Goal: Task Accomplishment & Management: Manage account settings

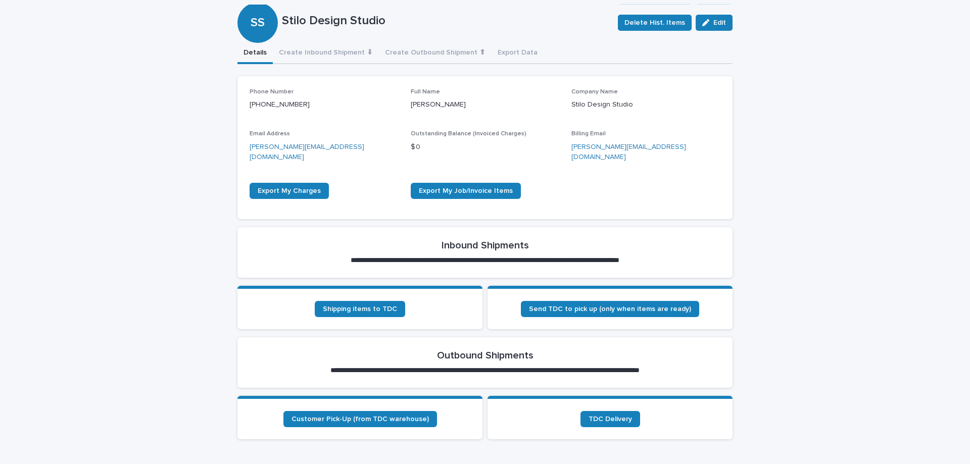
scroll to position [152, 0]
click at [383, 305] on span "Shipping items to TDC" at bounding box center [360, 308] width 74 height 7
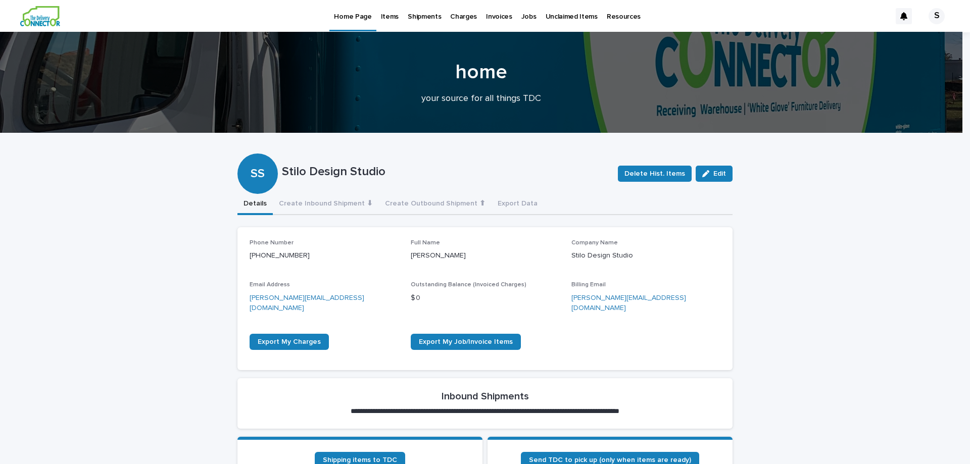
click at [391, 18] on p "Items" at bounding box center [390, 10] width 18 height 21
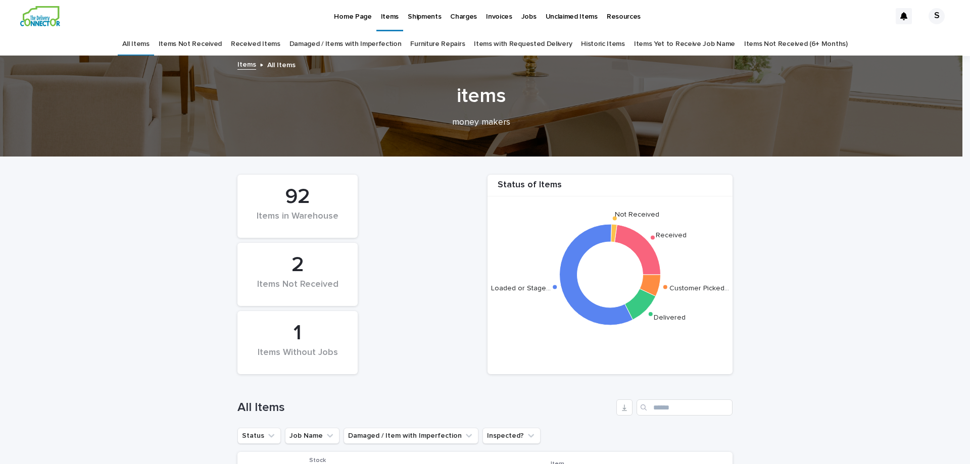
click at [252, 41] on link "Received Items" at bounding box center [256, 44] width 50 height 24
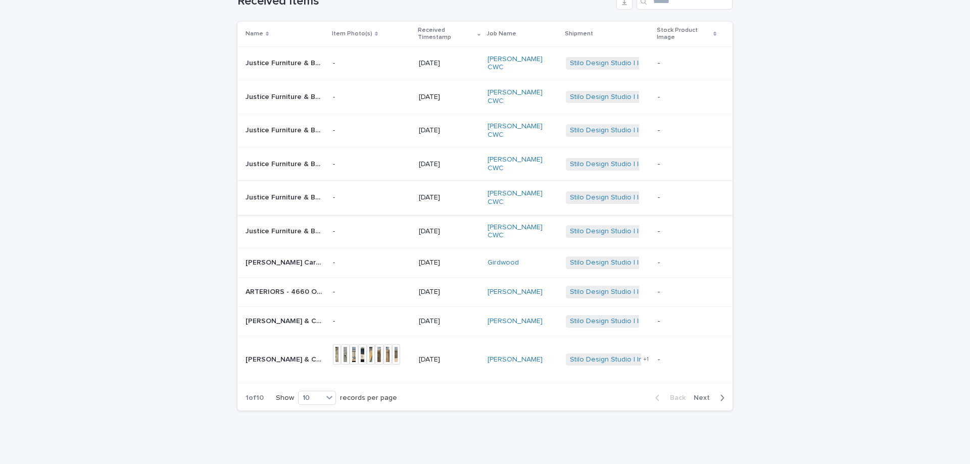
scroll to position [33, 0]
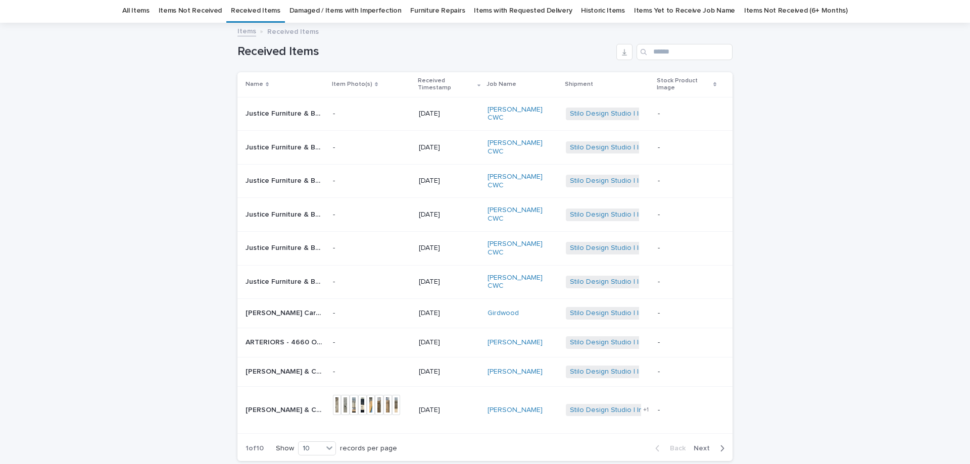
click at [702, 445] on span "Next" at bounding box center [705, 448] width 22 height 7
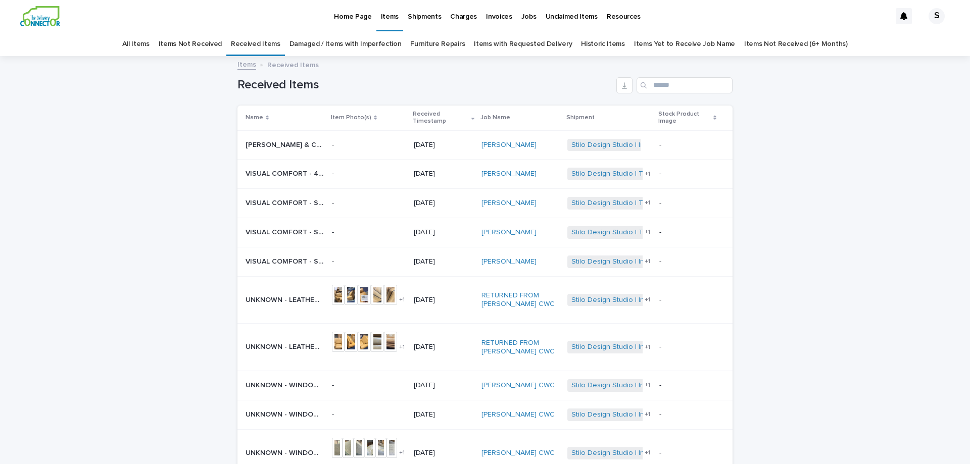
click at [145, 39] on link "All Items" at bounding box center [135, 44] width 27 height 24
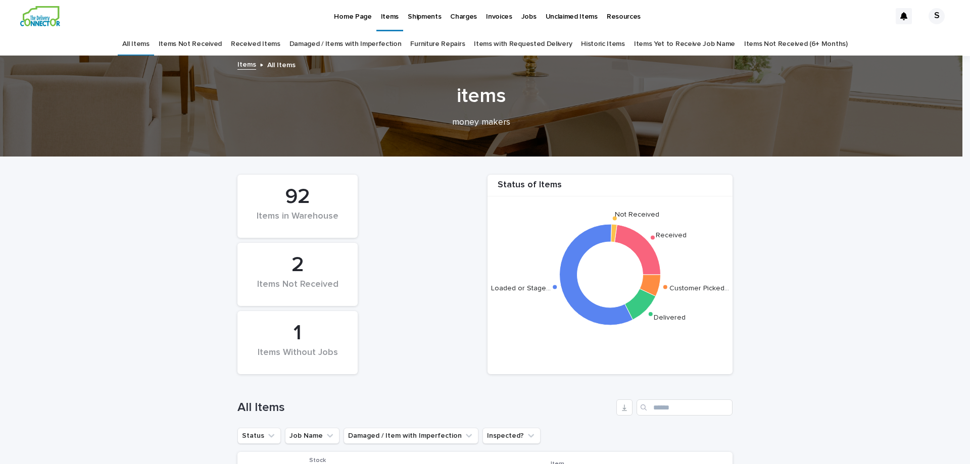
click at [298, 337] on div "1" at bounding box center [298, 333] width 86 height 25
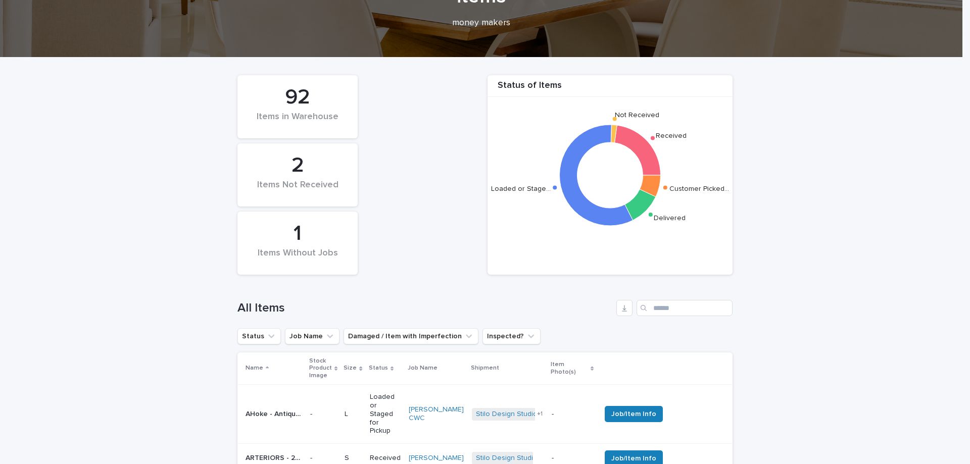
scroll to position [101, 0]
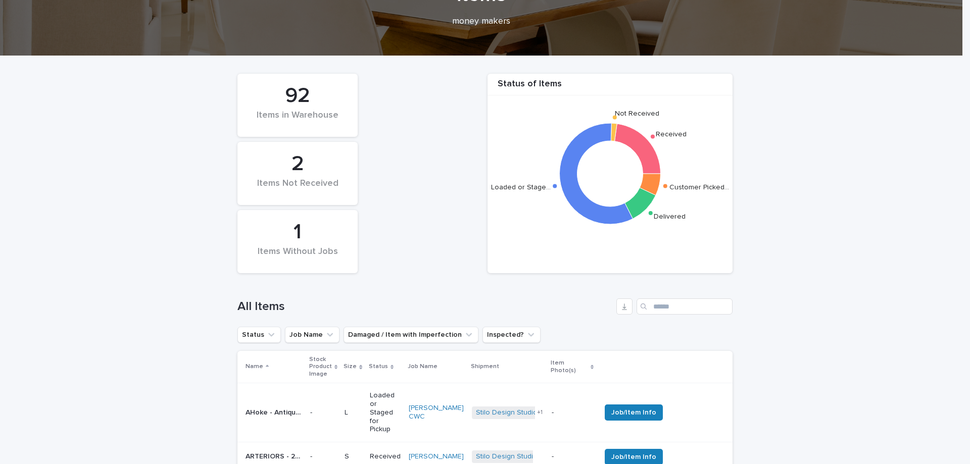
click at [306, 247] on div "Items Without Jobs" at bounding box center [298, 257] width 86 height 21
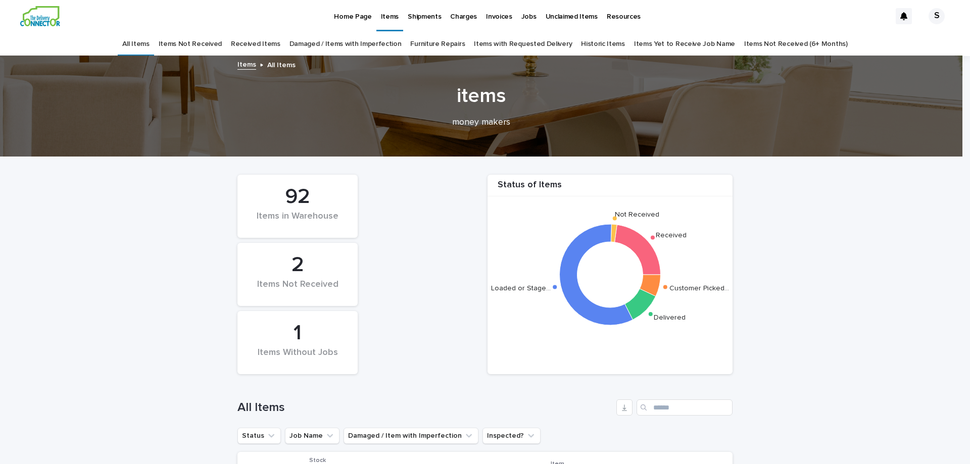
click at [683, 40] on link "Items Yet to Receive Job Name" at bounding box center [684, 44] width 101 height 24
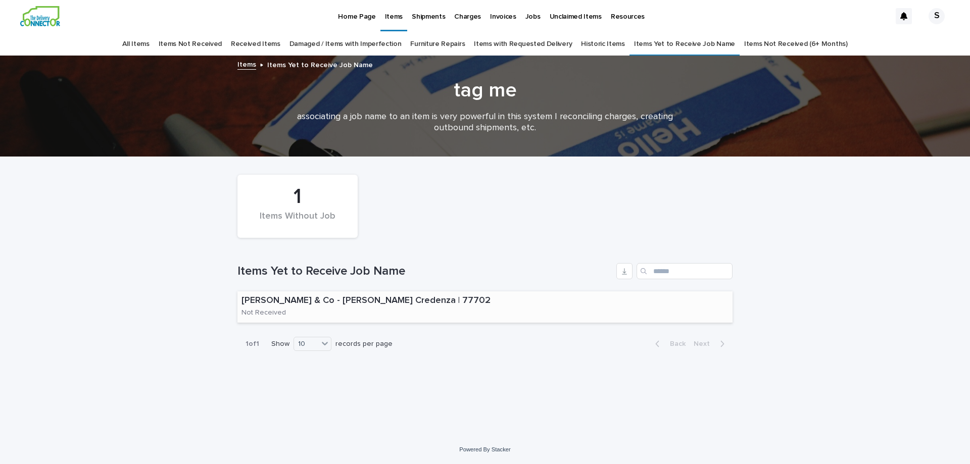
click at [344, 301] on p "[PERSON_NAME] & Co - [PERSON_NAME] Credenza | 77702" at bounding box center [389, 301] width 294 height 11
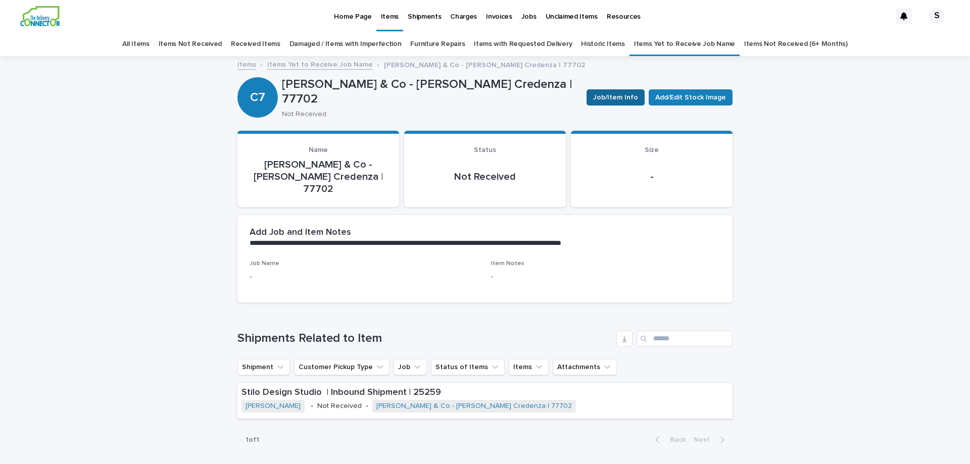
click at [625, 94] on span "Job/Item Info" at bounding box center [615, 97] width 45 height 10
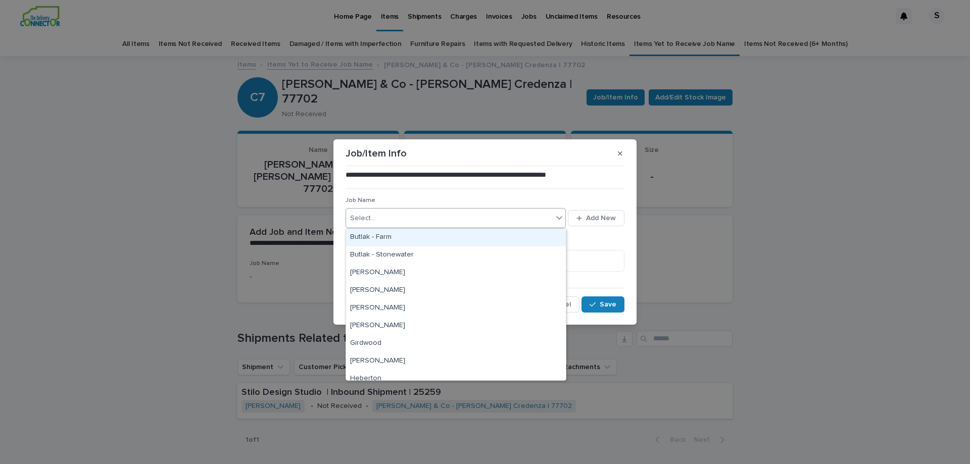
click at [500, 214] on div "Select..." at bounding box center [449, 218] width 207 height 17
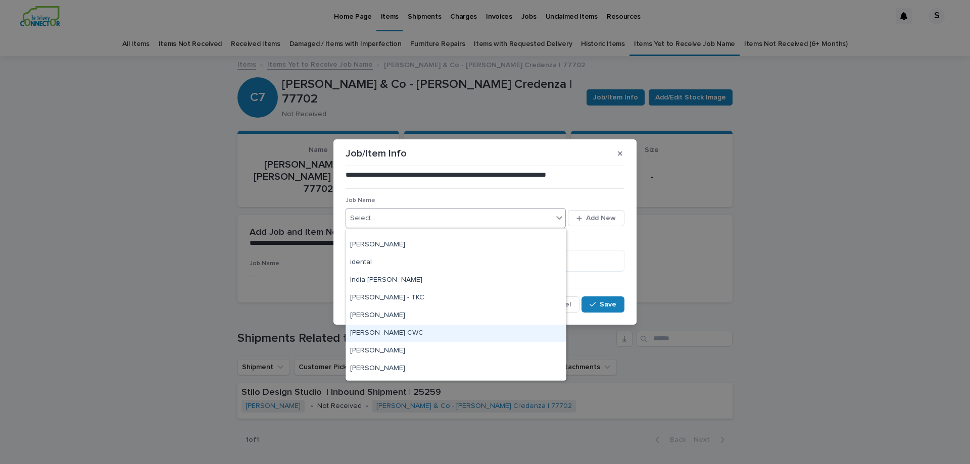
scroll to position [202, 0]
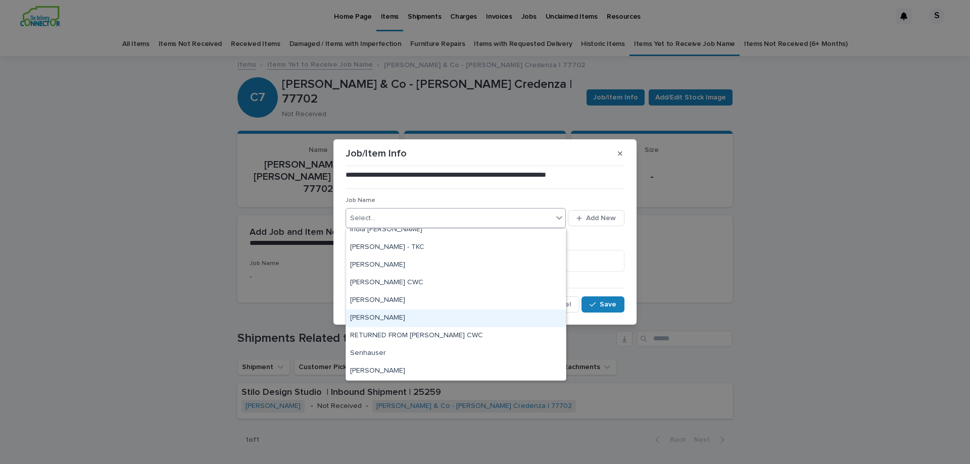
click at [374, 318] on div "[PERSON_NAME]" at bounding box center [456, 319] width 220 height 18
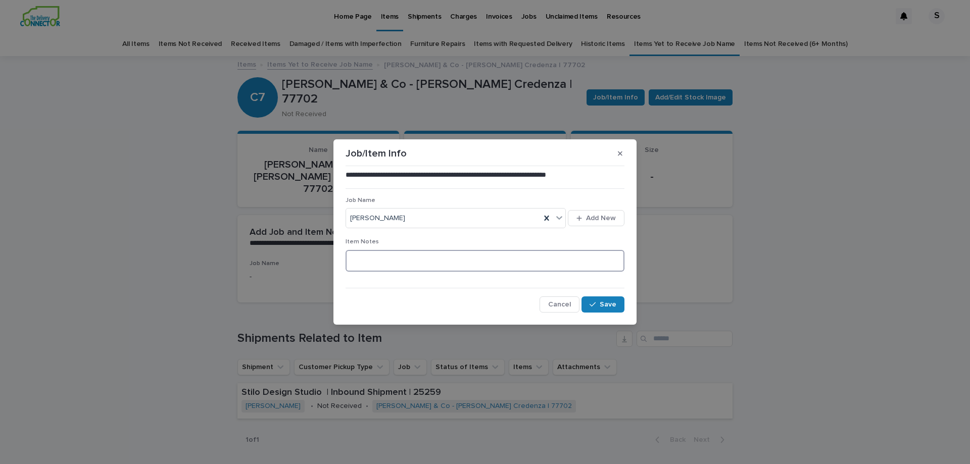
click at [373, 262] on textarea at bounding box center [485, 261] width 279 height 22
type textarea "**********"
click at [614, 307] on span "Save" at bounding box center [608, 304] width 17 height 7
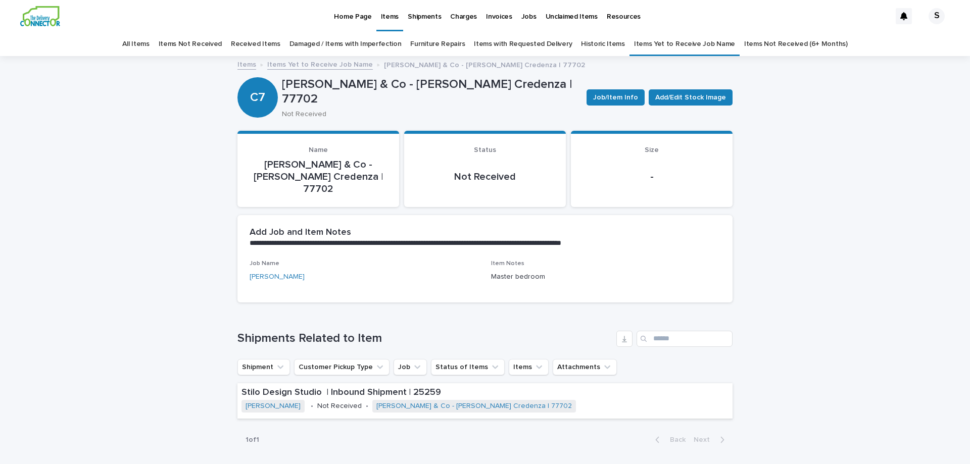
click at [246, 61] on link "Items" at bounding box center [247, 64] width 19 height 12
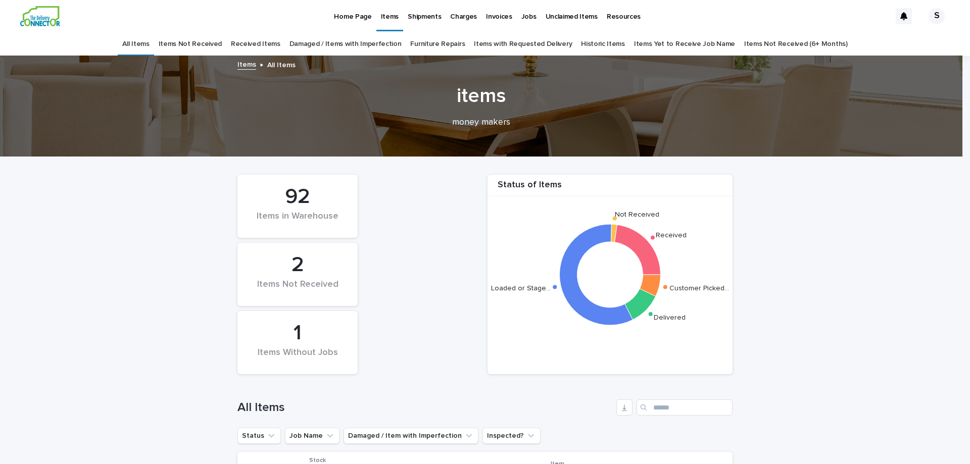
click at [296, 279] on div "Items Not Received" at bounding box center [298, 289] width 86 height 21
click at [204, 44] on link "Items Not Received" at bounding box center [190, 44] width 63 height 24
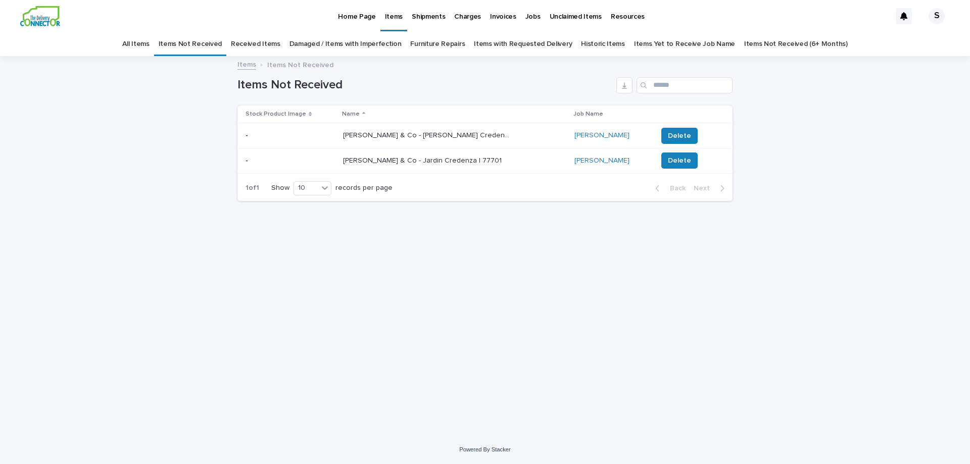
click at [447, 161] on p "[PERSON_NAME] & Co - Jardin Credenza | 77701" at bounding box center [423, 160] width 161 height 11
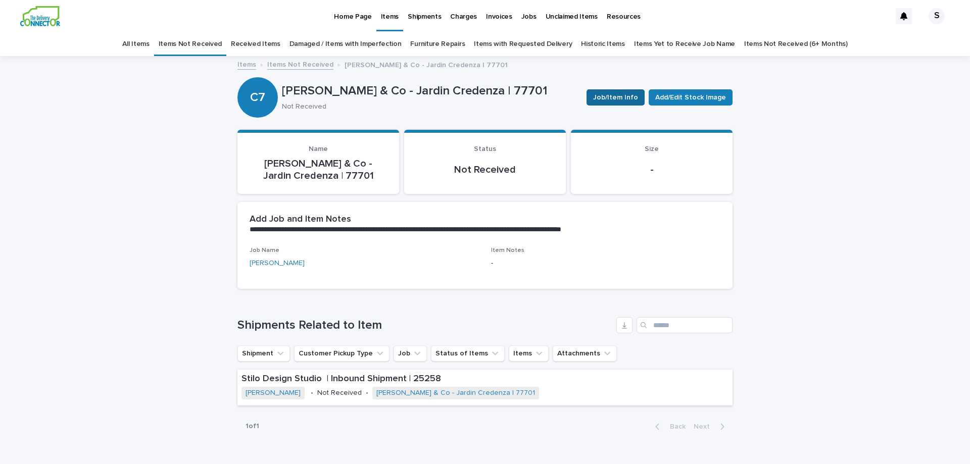
click at [621, 98] on span "Job/Item Info" at bounding box center [615, 97] width 45 height 10
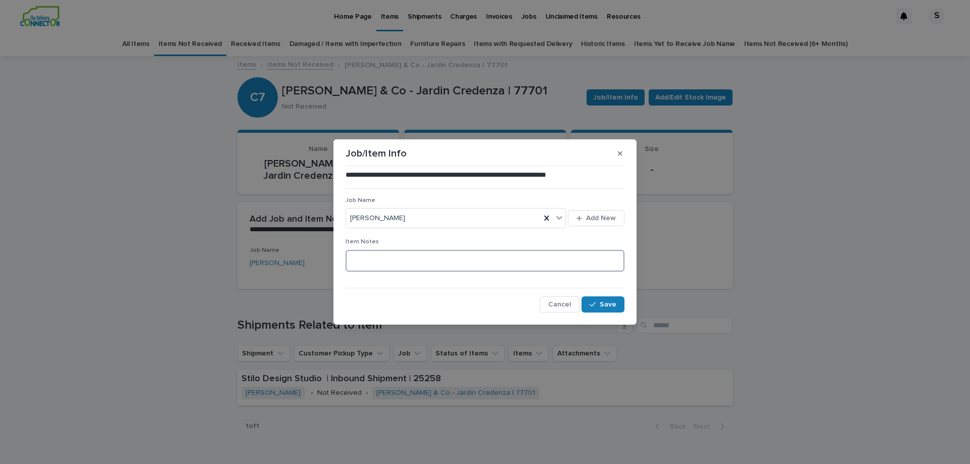
click at [430, 263] on textarea at bounding box center [485, 261] width 279 height 22
type textarea "**********"
click at [599, 303] on div "button" at bounding box center [595, 304] width 10 height 7
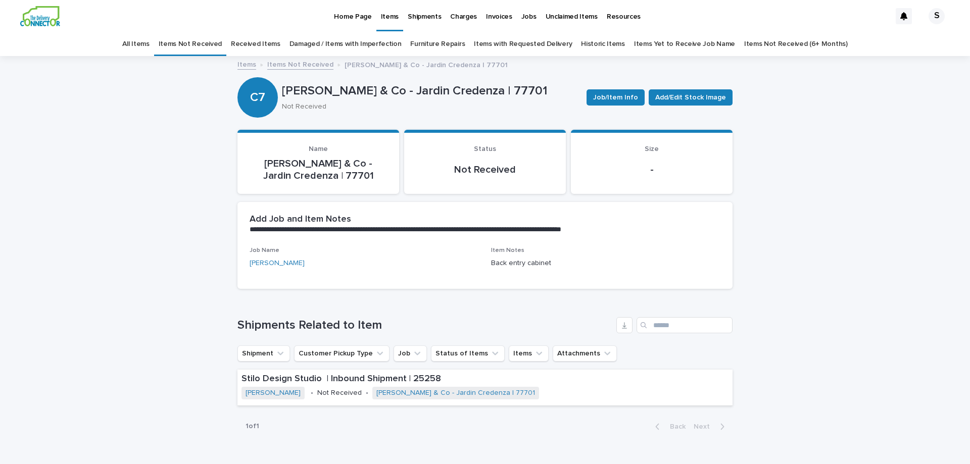
click at [679, 45] on link "Items Yet to Receive Job Name" at bounding box center [684, 44] width 101 height 24
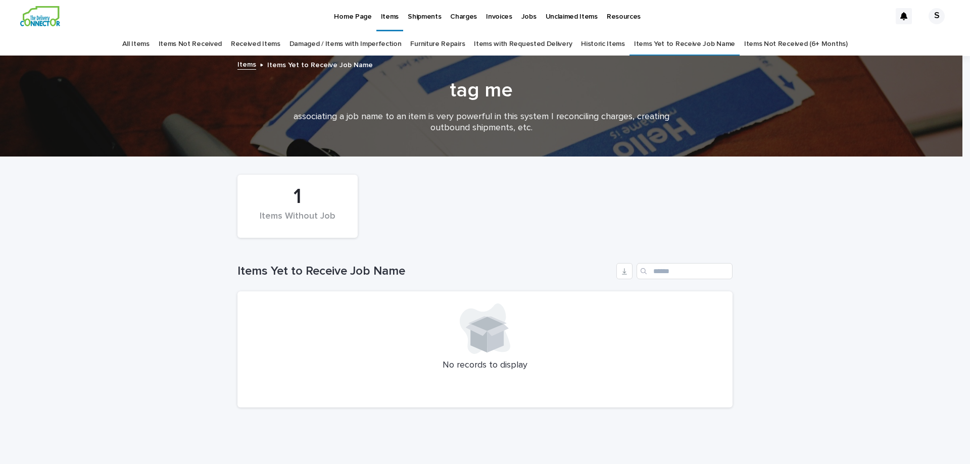
click at [149, 40] on link "All Items" at bounding box center [135, 44] width 27 height 24
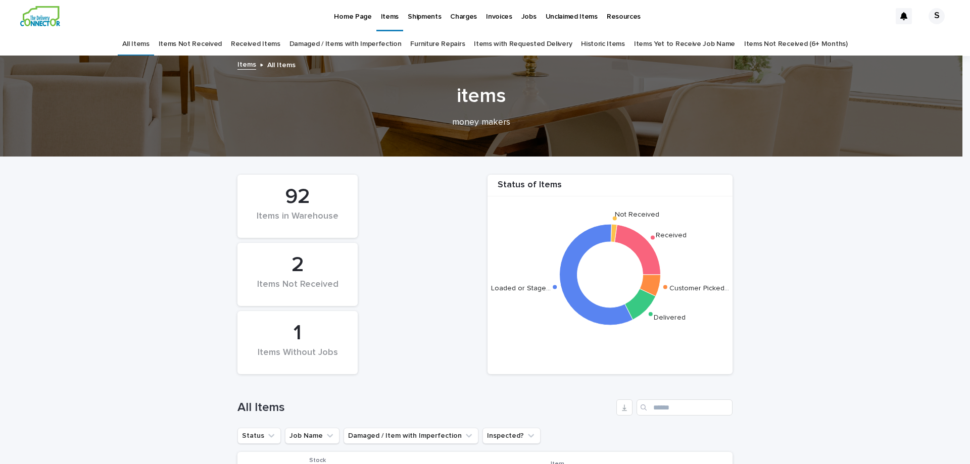
click at [359, 17] on p "Home Page" at bounding box center [352, 10] width 37 height 21
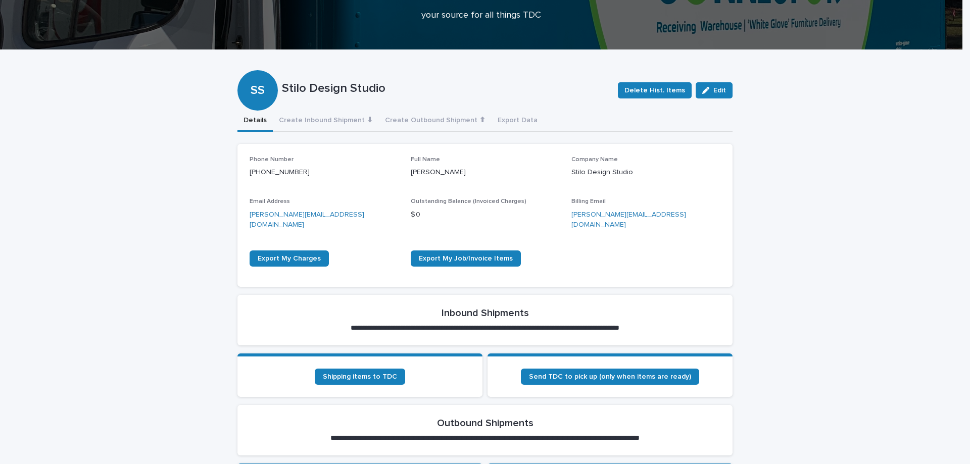
scroll to position [101, 0]
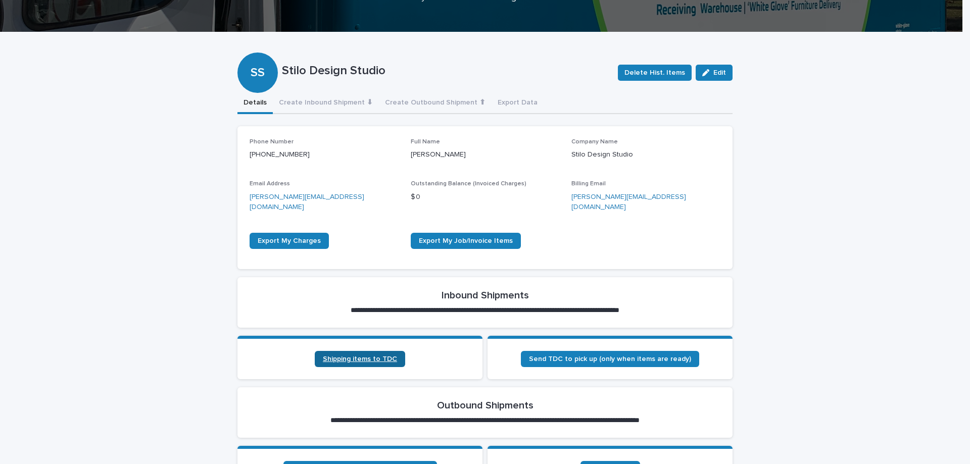
click at [354, 351] on link "Shipping items to TDC" at bounding box center [360, 359] width 90 height 16
